Goal: Task Accomplishment & Management: Complete application form

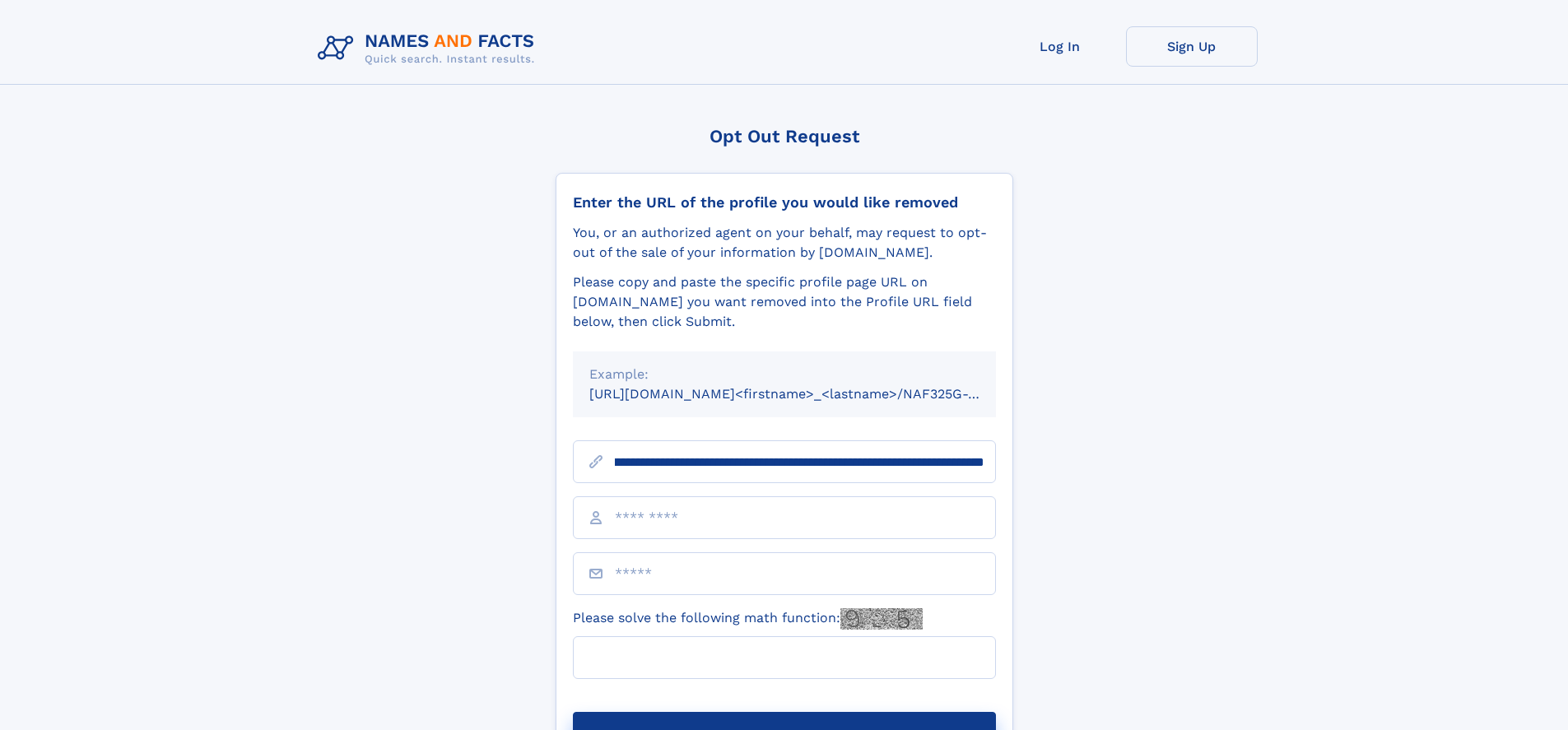
scroll to position [0, 201]
type input "**********"
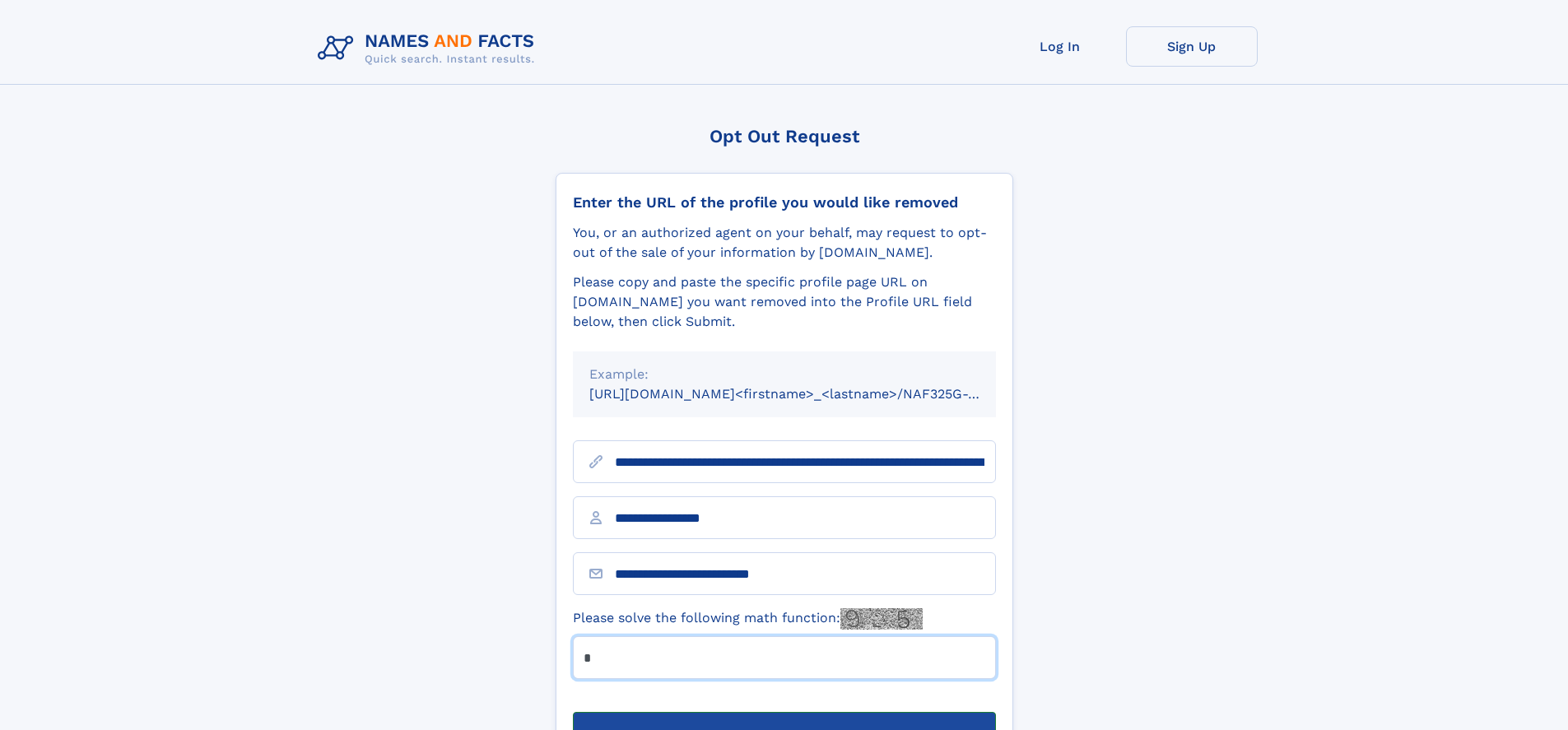
type input "*"
click at [784, 712] on button "Submit Opt Out Request" at bounding box center [785, 739] width 424 height 53
